Goal: Check status: Check status

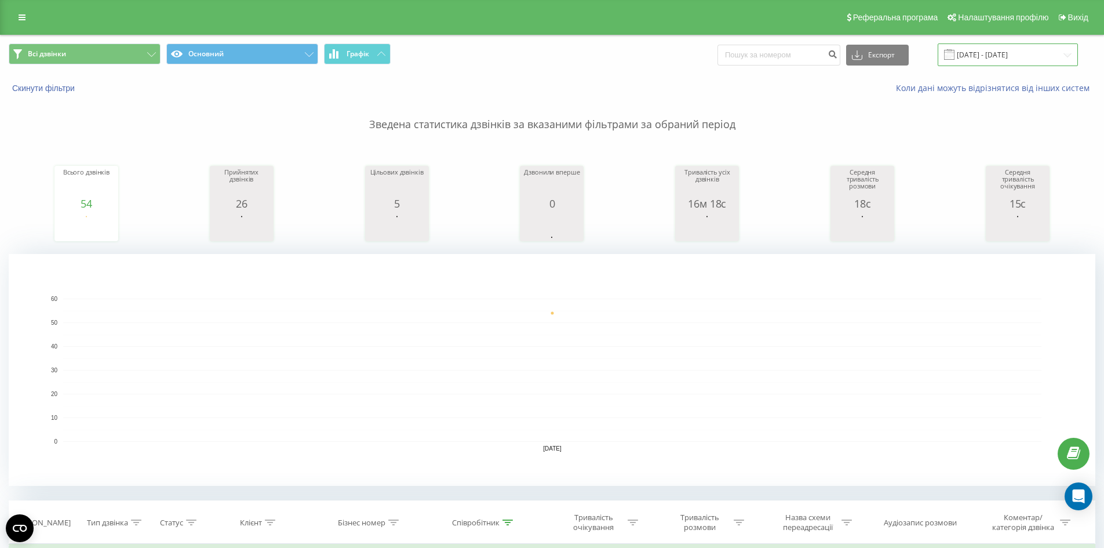
drag, startPoint x: 1021, startPoint y: 54, endPoint x: 1019, endPoint y: 63, distance: 9.6
click at [1021, 54] on input "[DATE] - [DATE]" at bounding box center [1007, 54] width 140 height 23
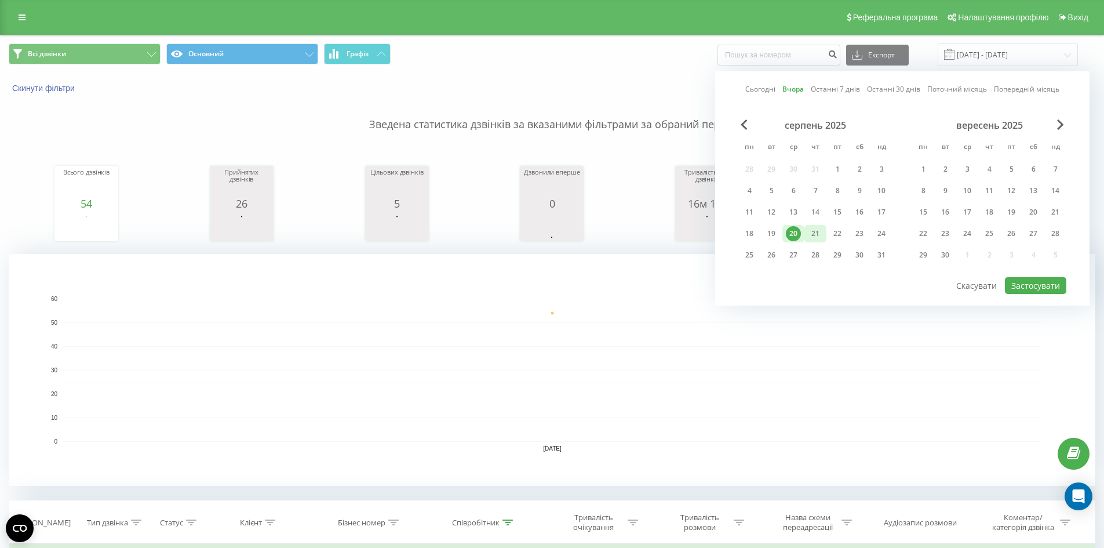
click at [815, 234] on div "21" at bounding box center [815, 233] width 15 height 15
drag, startPoint x: 1055, startPoint y: 282, endPoint x: 1049, endPoint y: 283, distance: 6.0
click at [1054, 282] on button "Застосувати" at bounding box center [1035, 285] width 61 height 17
type input "[DATE] - [DATE]"
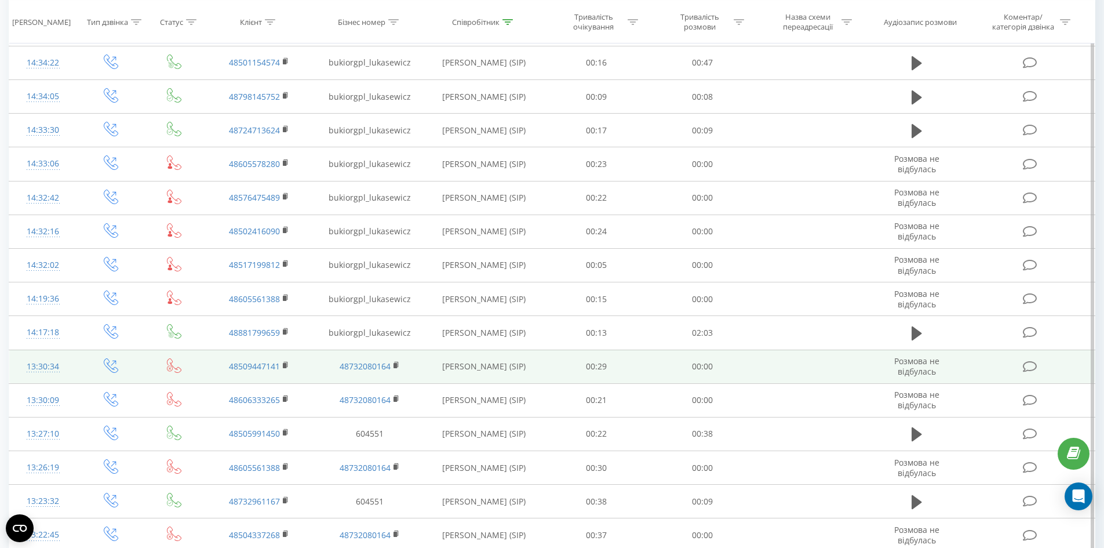
scroll to position [695, 0]
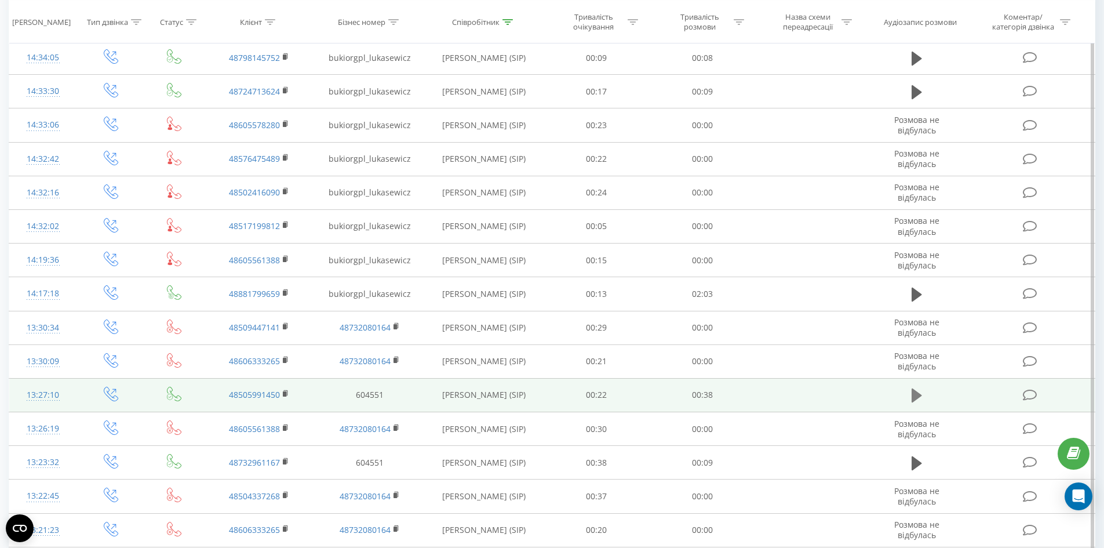
click at [922, 394] on button at bounding box center [916, 394] width 17 height 17
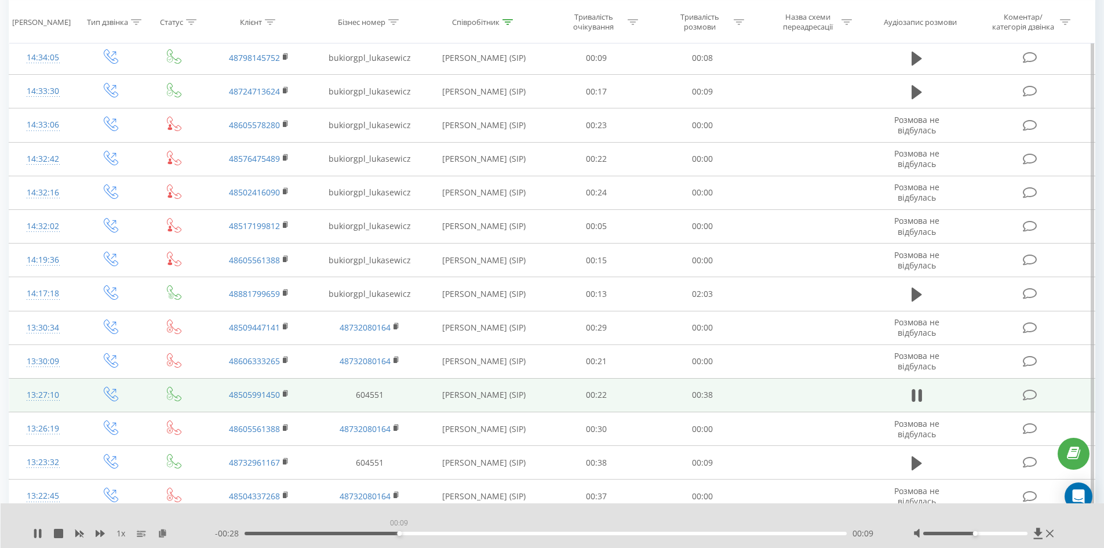
click at [399, 532] on div "00:09" at bounding box center [546, 532] width 603 height 3
click at [495, 533] on div "00:12" at bounding box center [546, 532] width 603 height 3
click at [39, 534] on icon at bounding box center [40, 532] width 2 height 9
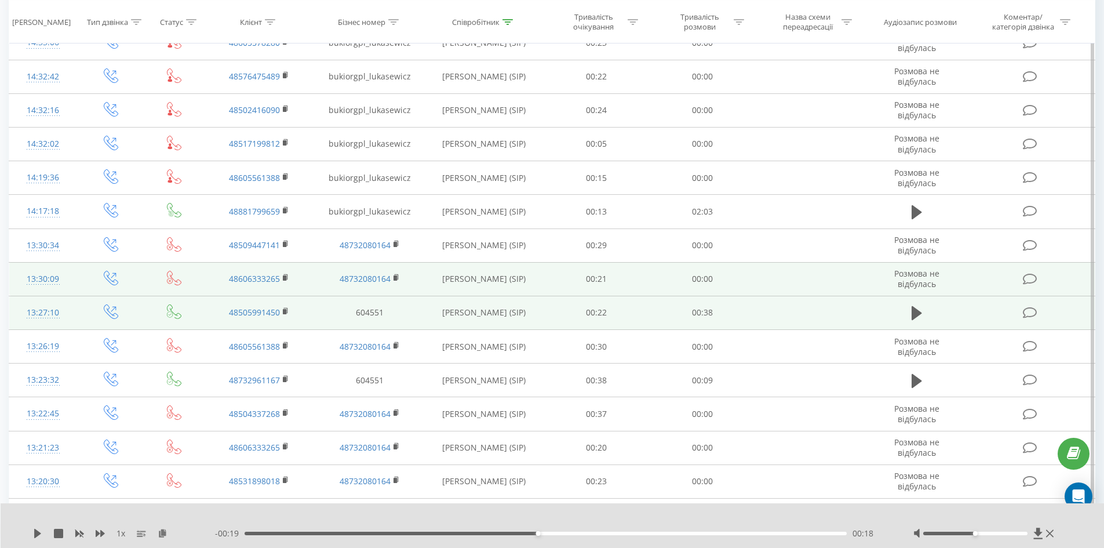
scroll to position [811, 0]
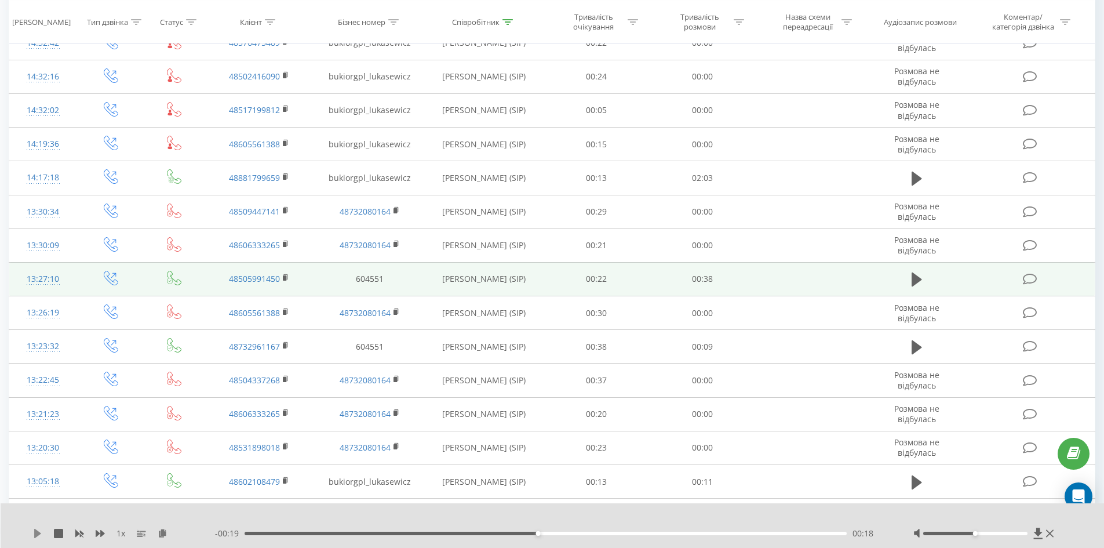
click at [36, 536] on icon at bounding box center [37, 532] width 7 height 9
click at [38, 537] on icon at bounding box center [37, 532] width 9 height 9
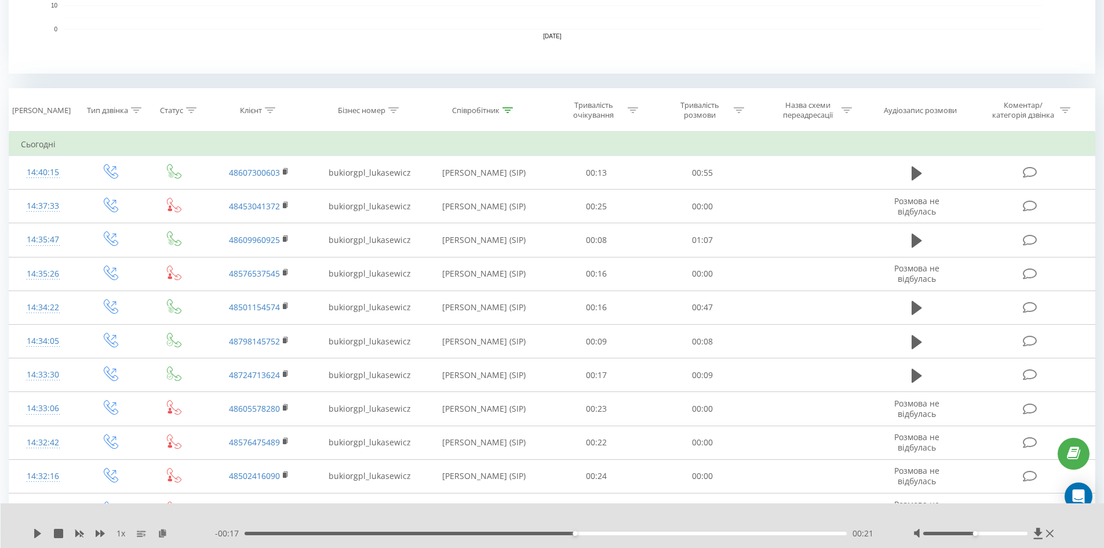
scroll to position [116, 0]
